Goal: Task Accomplishment & Management: Complete application form

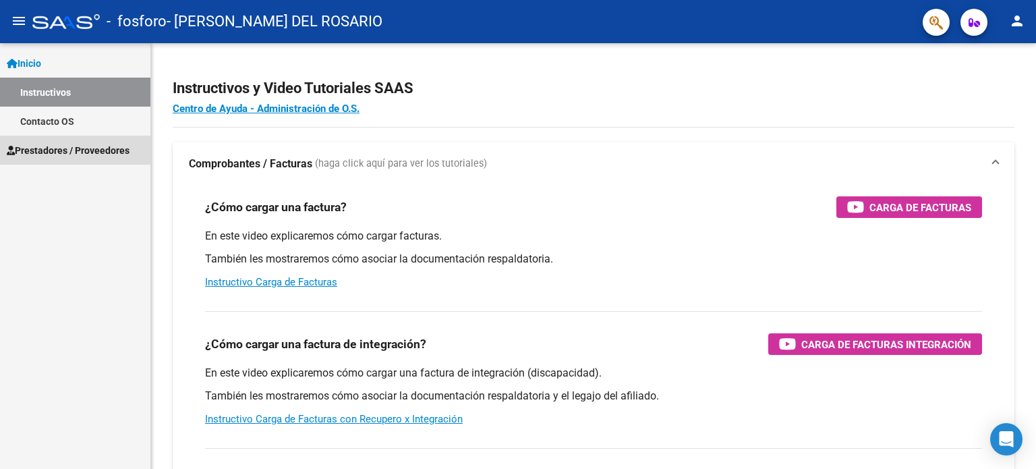
click at [54, 146] on span "Prestadores / Proveedores" at bounding box center [68, 150] width 123 height 15
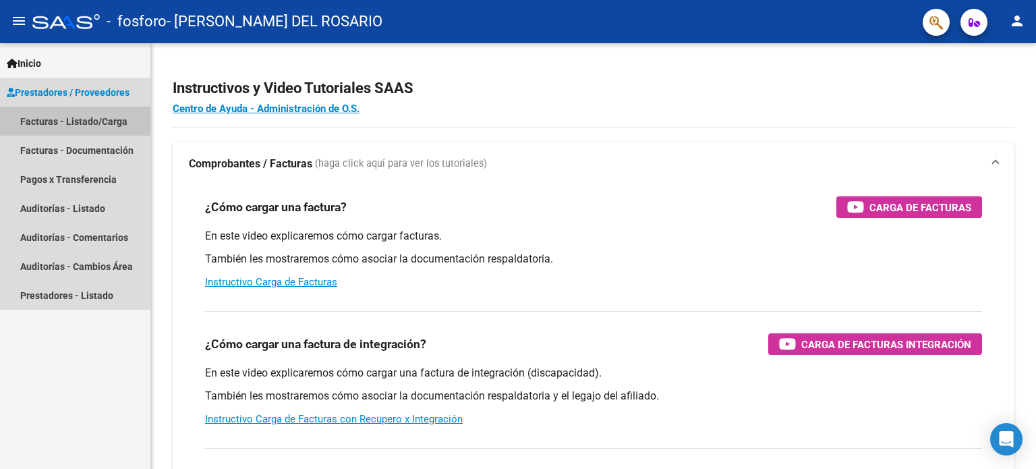
click at [62, 119] on link "Facturas - Listado/Carga" at bounding box center [75, 121] width 150 height 29
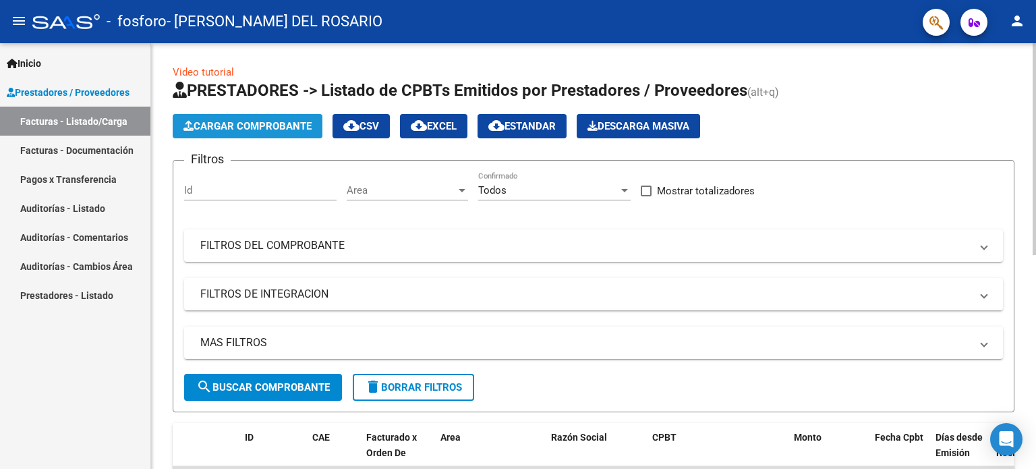
click at [280, 123] on span "Cargar Comprobante" at bounding box center [247, 126] width 128 height 12
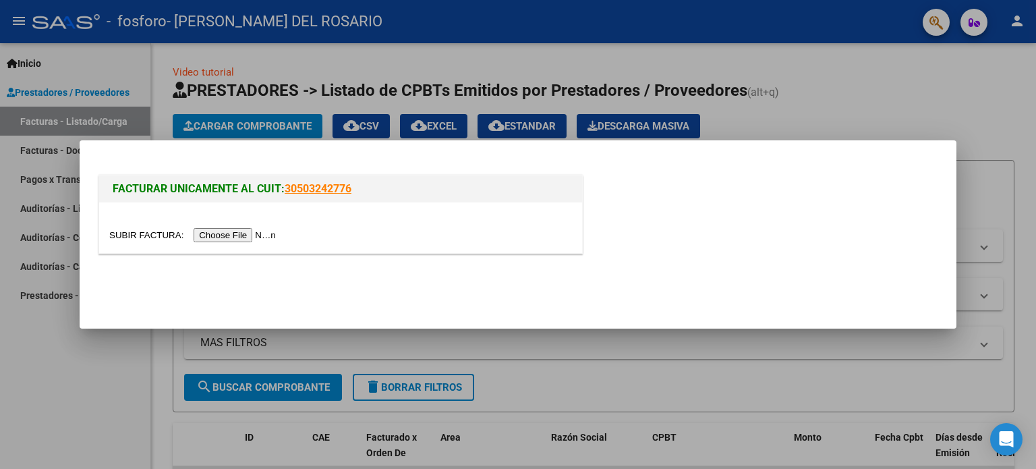
click at [243, 232] on input "file" at bounding box center [194, 235] width 171 height 14
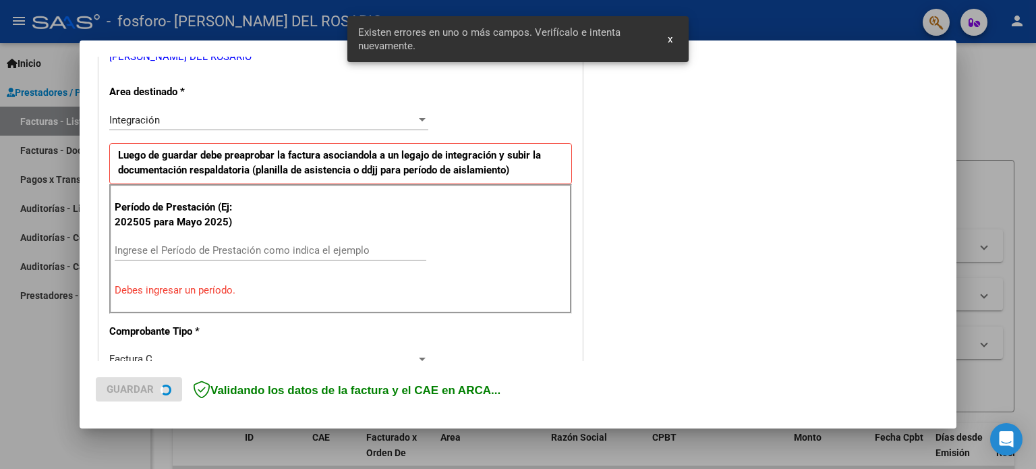
scroll to position [291, 0]
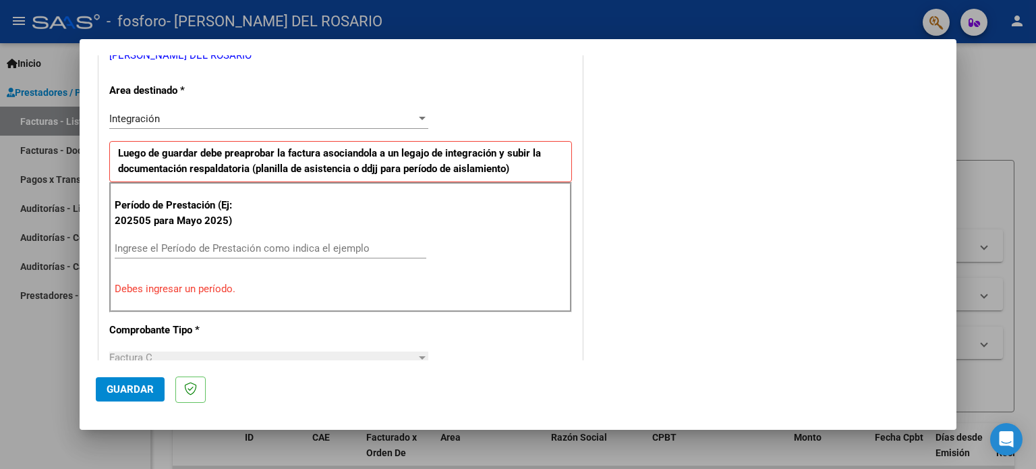
click at [181, 243] on input "Ingrese el Período de Prestación como indica el ejemplo" at bounding box center [271, 248] width 312 height 12
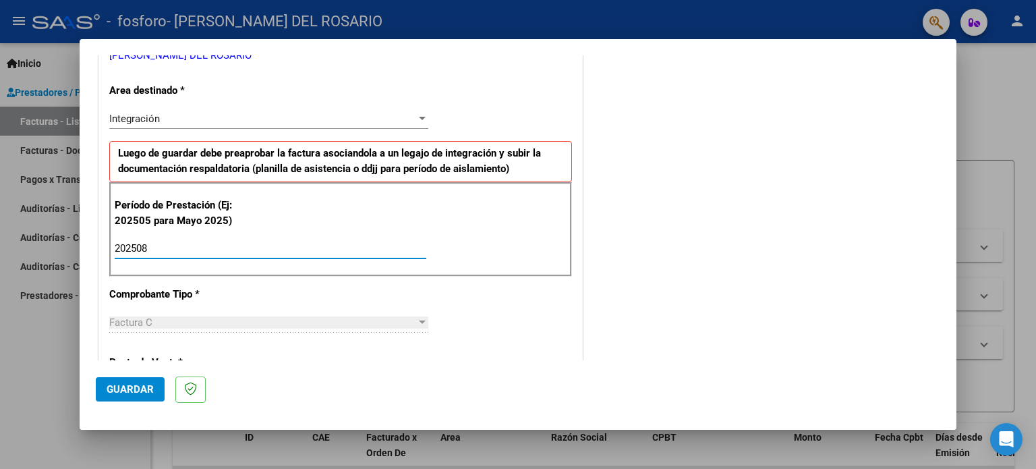
type input "202508"
click at [526, 306] on div "CUIT * 27-37508239-5 Ingresar CUIT ANALISIS PRESTADOR [PERSON_NAME] DEL [PERSON…" at bounding box center [340, 441] width 483 height 1015
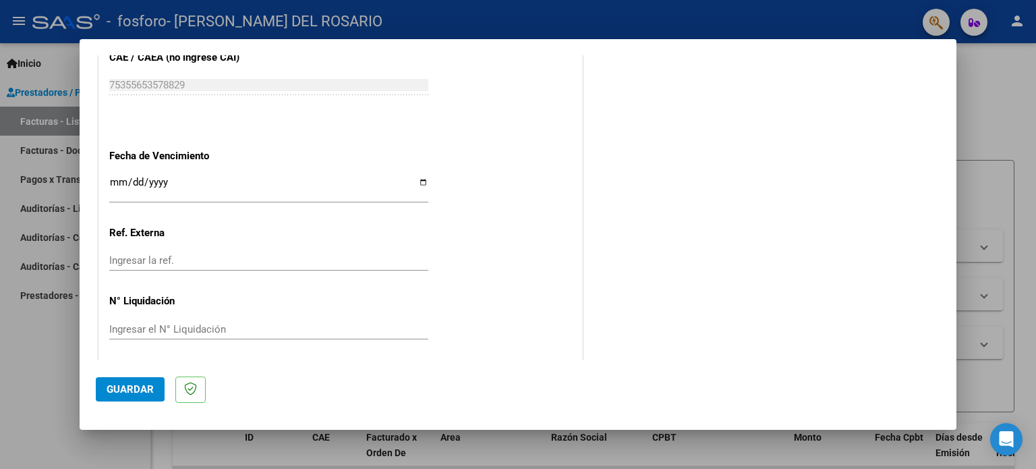
scroll to position [880, 0]
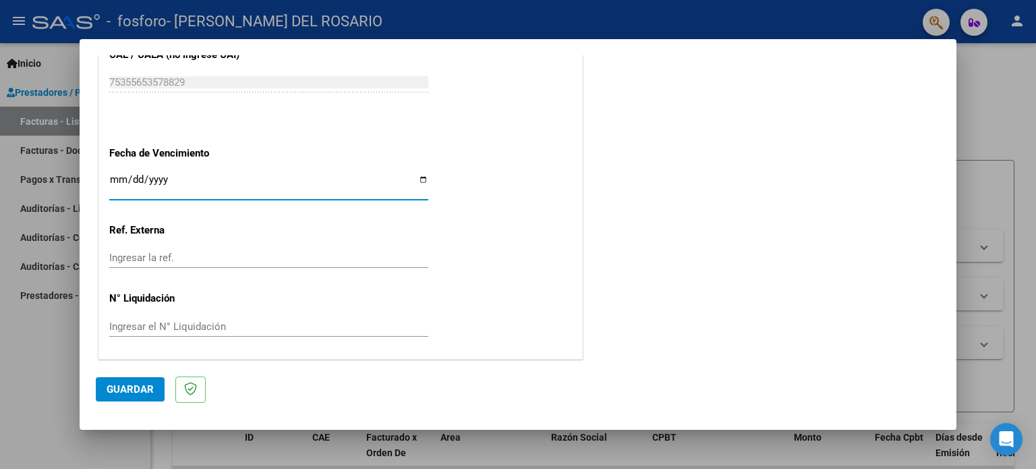
click at [143, 179] on input "Ingresar la fecha" at bounding box center [268, 185] width 319 height 22
click at [175, 183] on input "Ingresar la fecha" at bounding box center [268, 185] width 319 height 22
click at [423, 179] on input "Ingresar la fecha" at bounding box center [268, 185] width 319 height 22
type input "[DATE]"
click at [150, 383] on span "Guardar" at bounding box center [130, 389] width 47 height 12
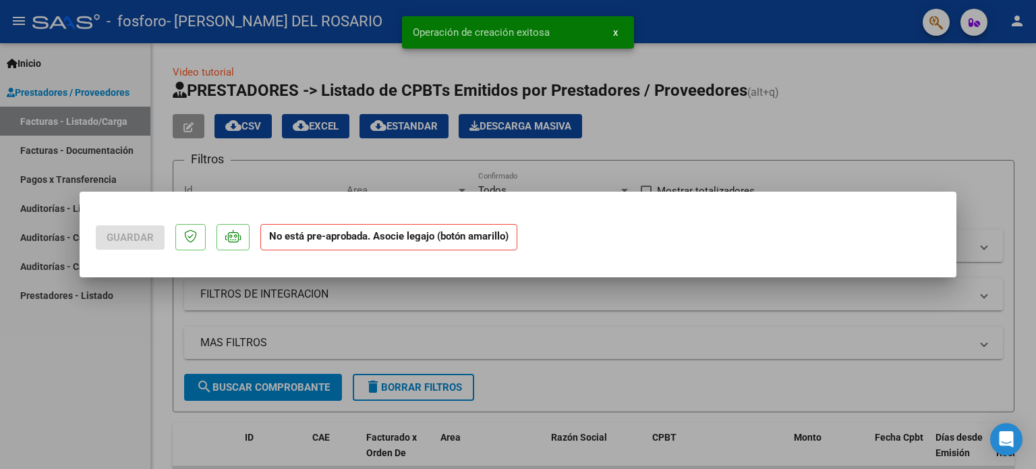
scroll to position [0, 0]
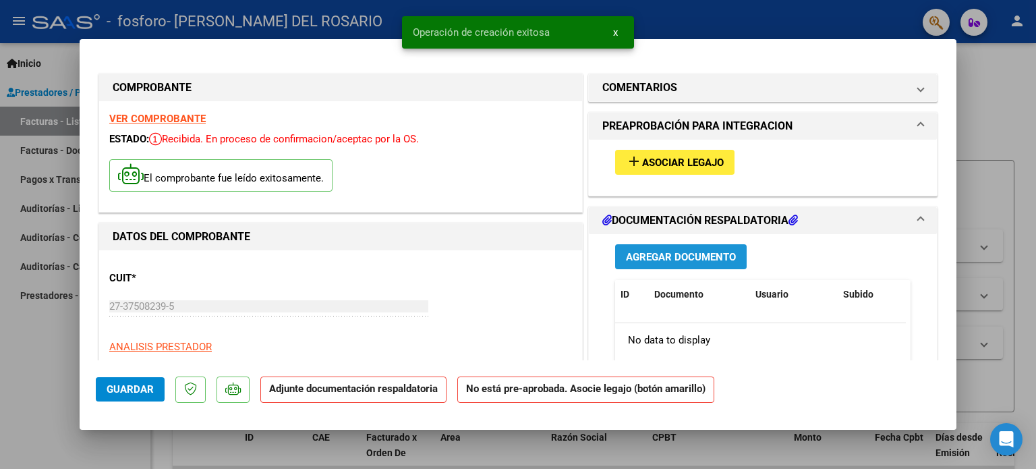
click at [668, 261] on span "Agregar Documento" at bounding box center [681, 257] width 110 height 12
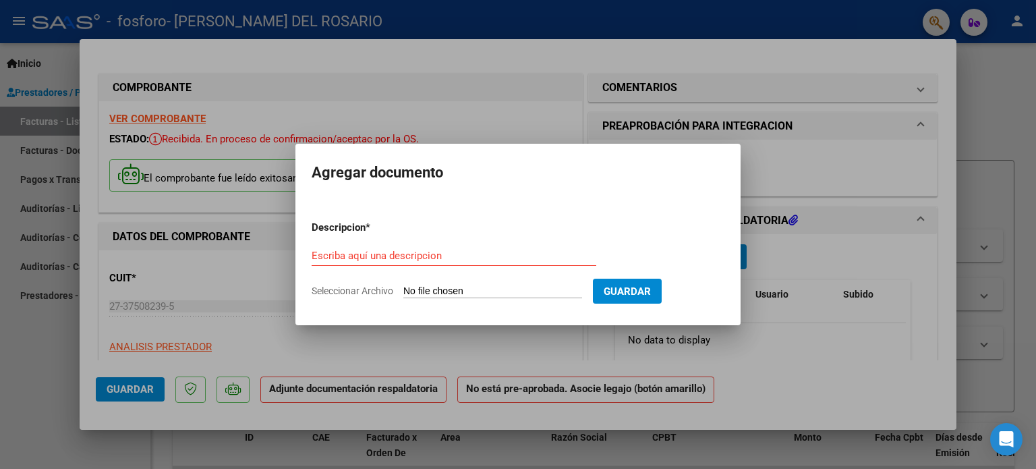
click at [510, 290] on input "Seleccionar Archivo" at bounding box center [492, 291] width 179 height 13
type input "C:\fakepath\yadira.pdf"
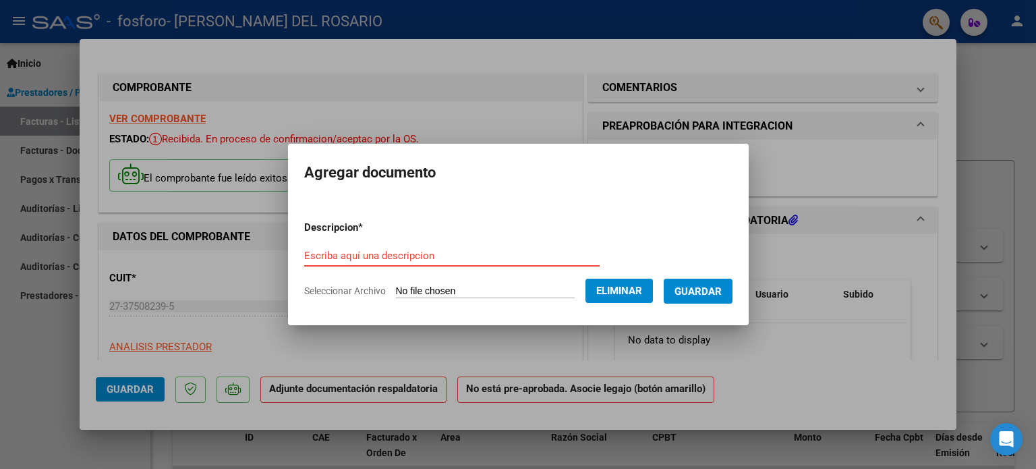
click at [381, 259] on input "Escriba aquí una descripcion" at bounding box center [451, 255] width 295 height 12
type input "f"
type input "asistencia"
click at [688, 291] on button "Guardar" at bounding box center [698, 290] width 69 height 25
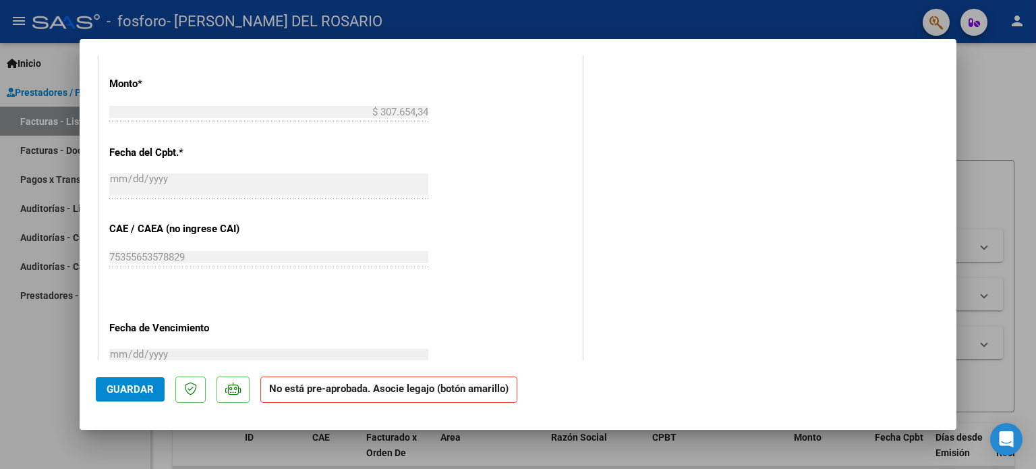
scroll to position [722, 0]
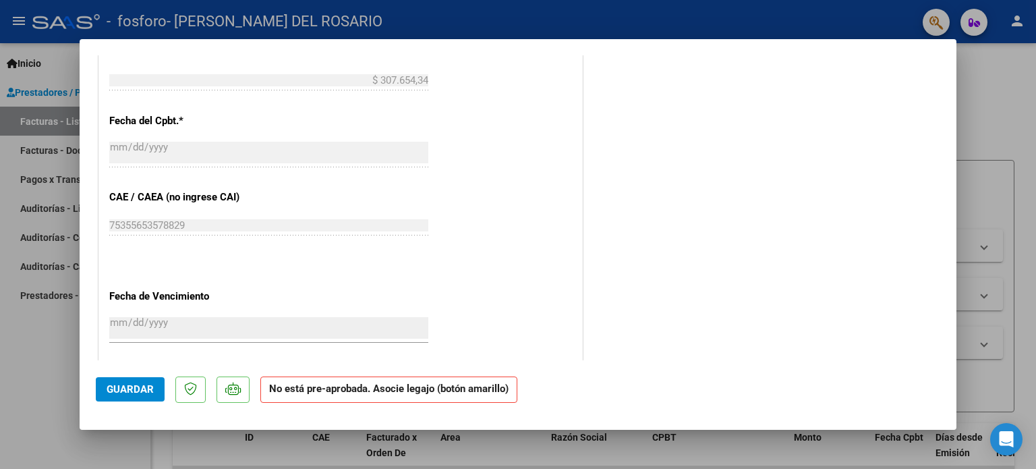
click at [123, 382] on button "Guardar" at bounding box center [130, 389] width 69 height 24
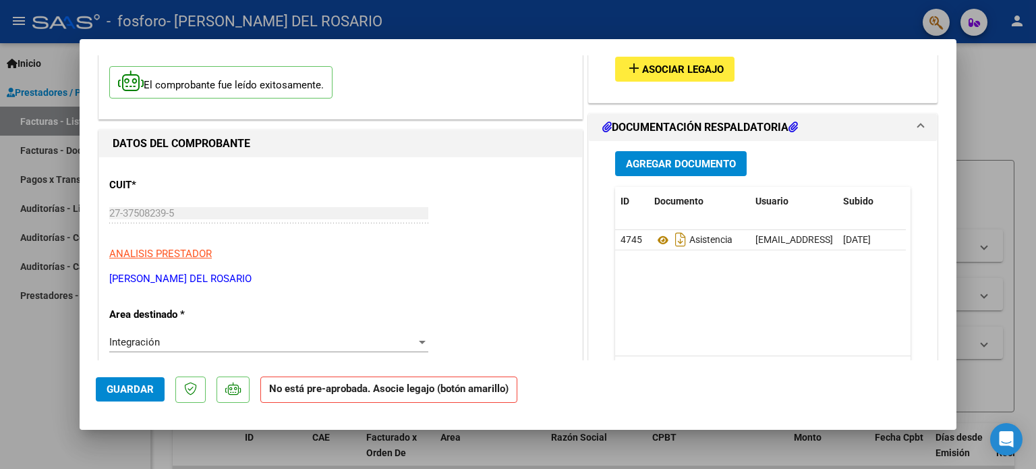
scroll to position [28, 0]
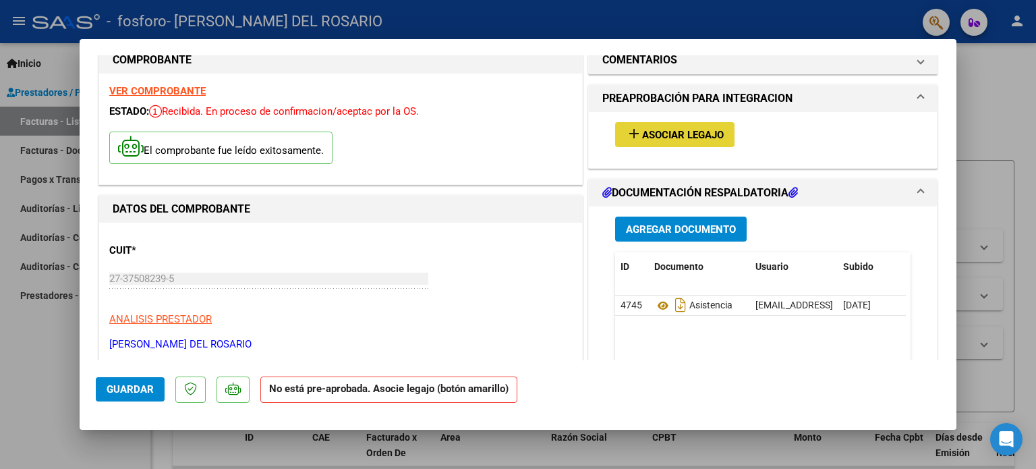
click at [668, 131] on span "Asociar Legajo" at bounding box center [683, 135] width 82 height 12
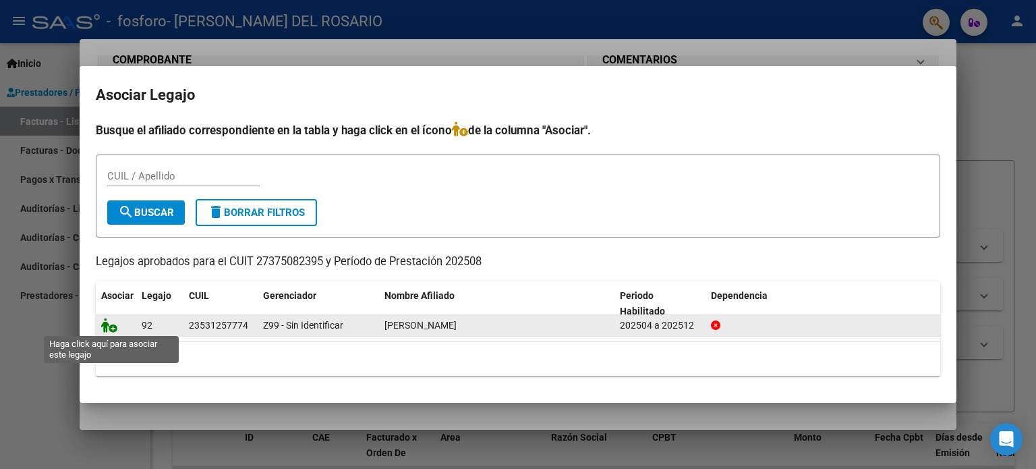
click at [113, 326] on icon at bounding box center [109, 325] width 16 height 15
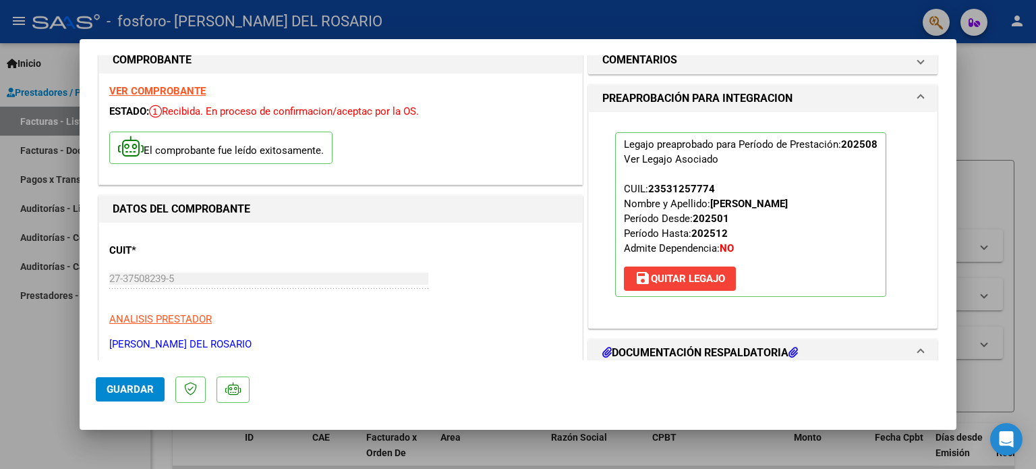
click at [140, 385] on span "Guardar" at bounding box center [130, 389] width 47 height 12
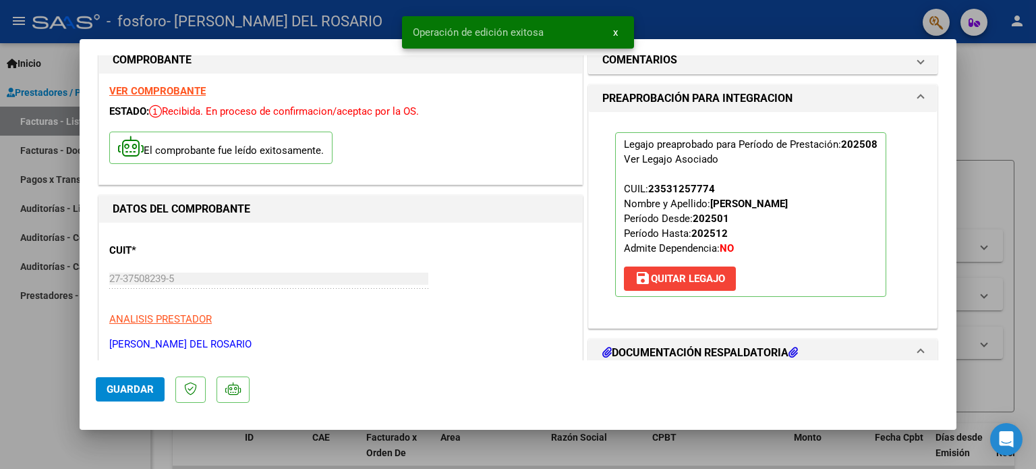
click at [997, 102] on div at bounding box center [518, 234] width 1036 height 469
type input "$ 0,00"
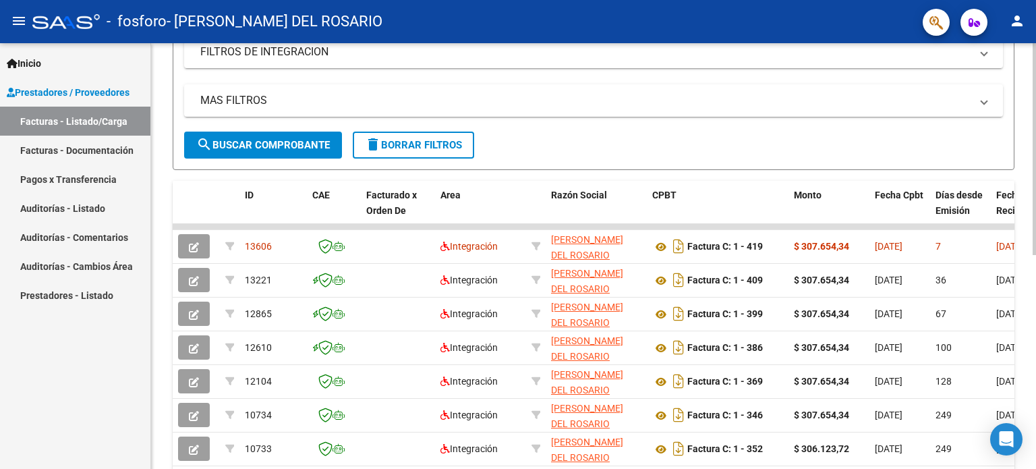
scroll to position [245, 0]
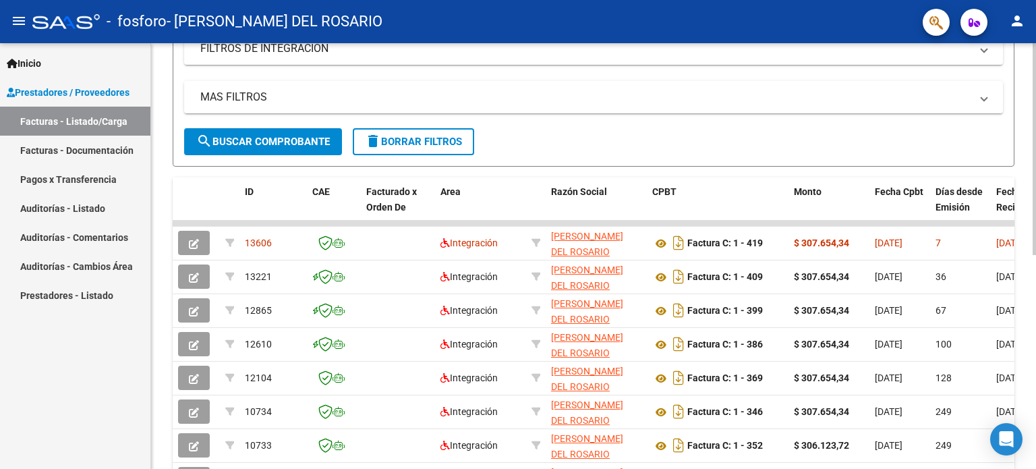
click at [1035, 347] on div at bounding box center [1033, 273] width 3 height 211
